Goal: Navigation & Orientation: Find specific page/section

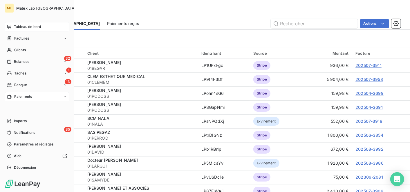
click at [29, 28] on span "Tableau de bord" at bounding box center [27, 26] width 27 height 5
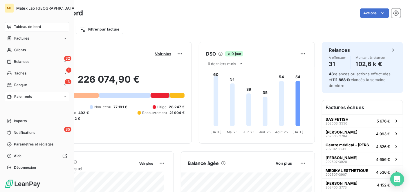
click at [27, 95] on span "Paiements" at bounding box center [23, 96] width 18 height 5
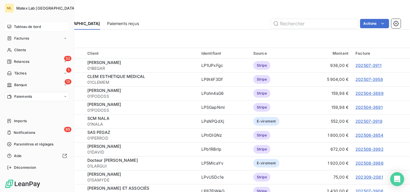
click at [26, 27] on span "Tableau de bord" at bounding box center [27, 26] width 27 height 5
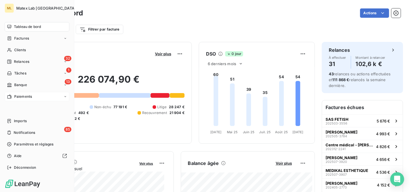
click at [23, 95] on span "Paiements" at bounding box center [23, 96] width 18 height 5
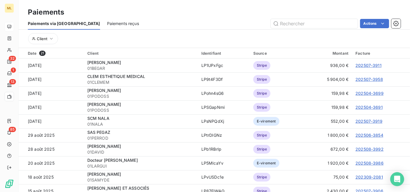
click at [154, 13] on div "Paiements" at bounding box center [215, 12] width 392 height 10
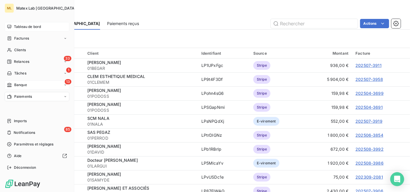
click at [25, 84] on span "Banque" at bounding box center [20, 84] width 13 height 5
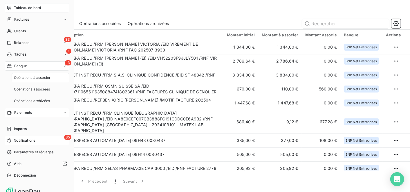
scroll to position [26, 0]
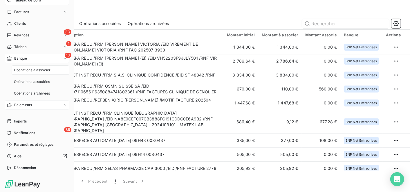
click at [24, 57] on span "Banque" at bounding box center [20, 58] width 13 height 5
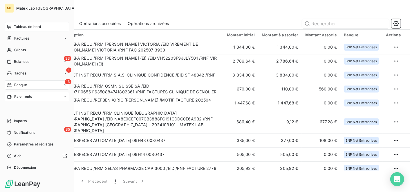
scroll to position [0, 0]
click at [29, 92] on div "Paiements" at bounding box center [37, 96] width 65 height 9
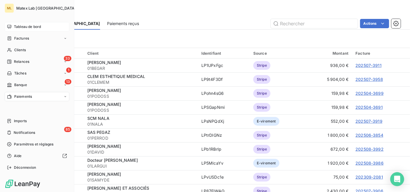
click at [29, 28] on span "Tableau de bord" at bounding box center [27, 26] width 27 height 5
